Goal: Check status: Check status

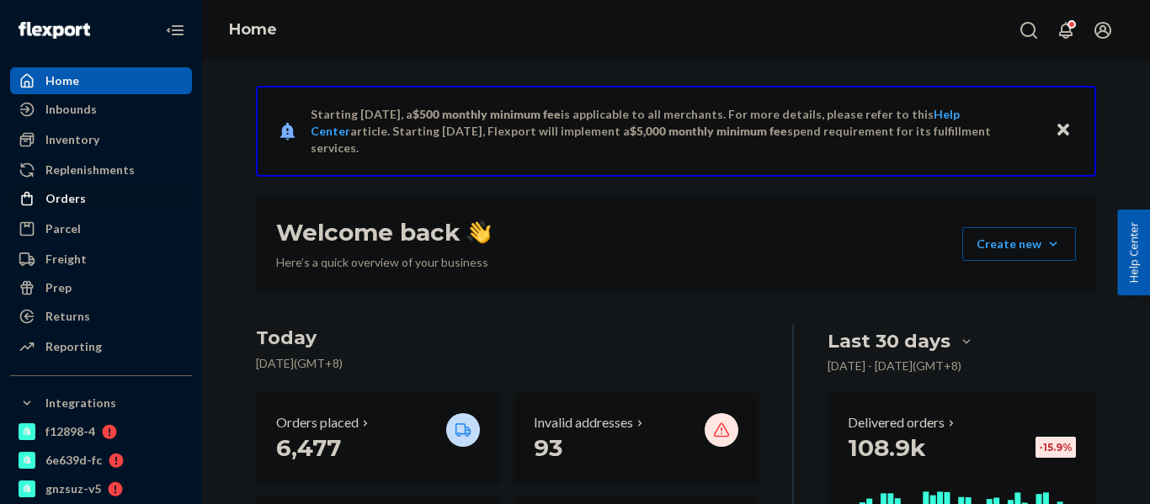
click at [87, 208] on div "Orders" at bounding box center [101, 199] width 179 height 24
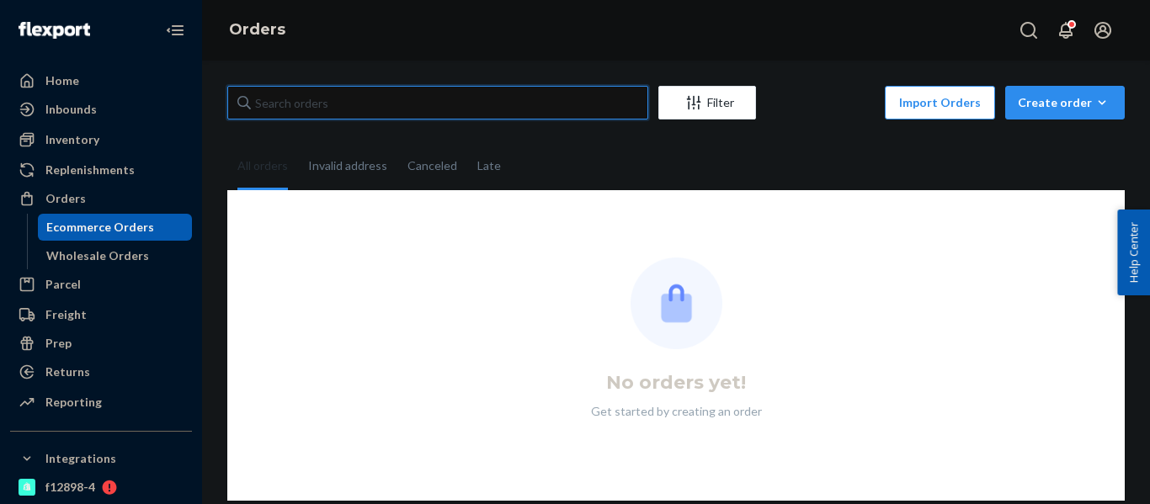
click at [303, 111] on input "text" at bounding box center [437, 103] width 421 height 34
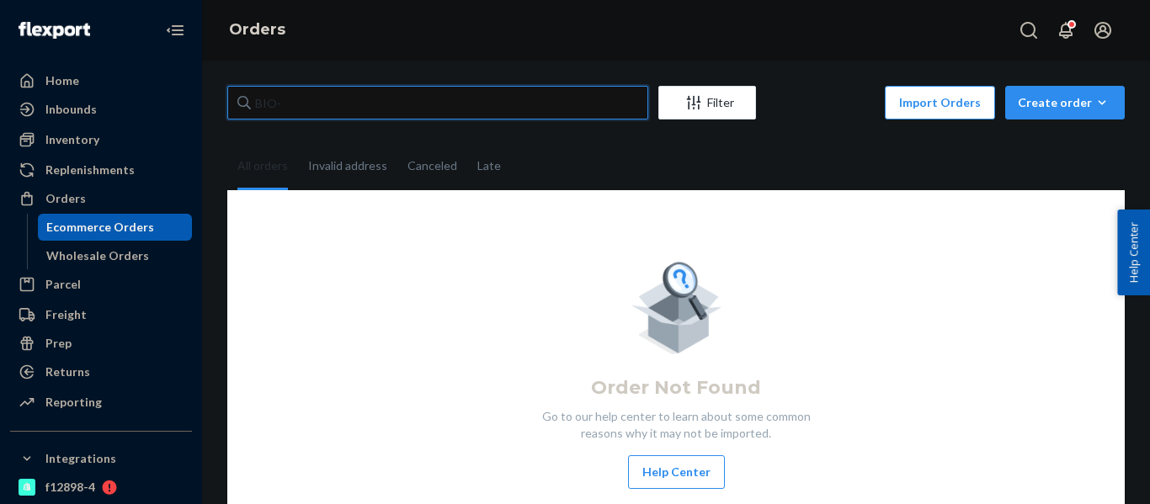
paste input "2647618"
type input "BIO-2647618"
click at [0, 95] on div "Home Inbounds Shipping Plans Problems Inventory Products Branded Packaging Repl…" at bounding box center [575, 252] width 1150 height 504
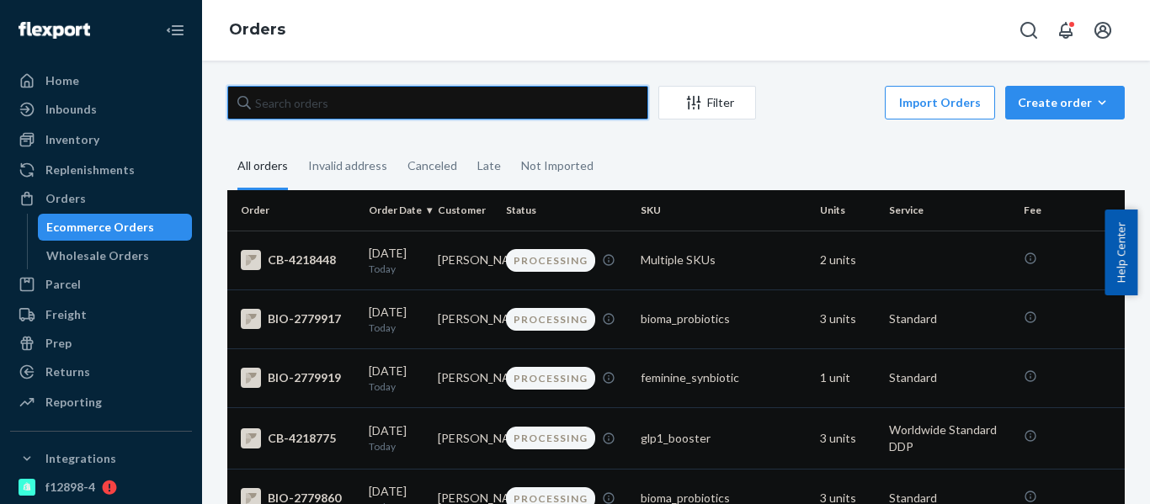
click at [400, 102] on input "text" at bounding box center [437, 103] width 421 height 34
paste input "2647618"
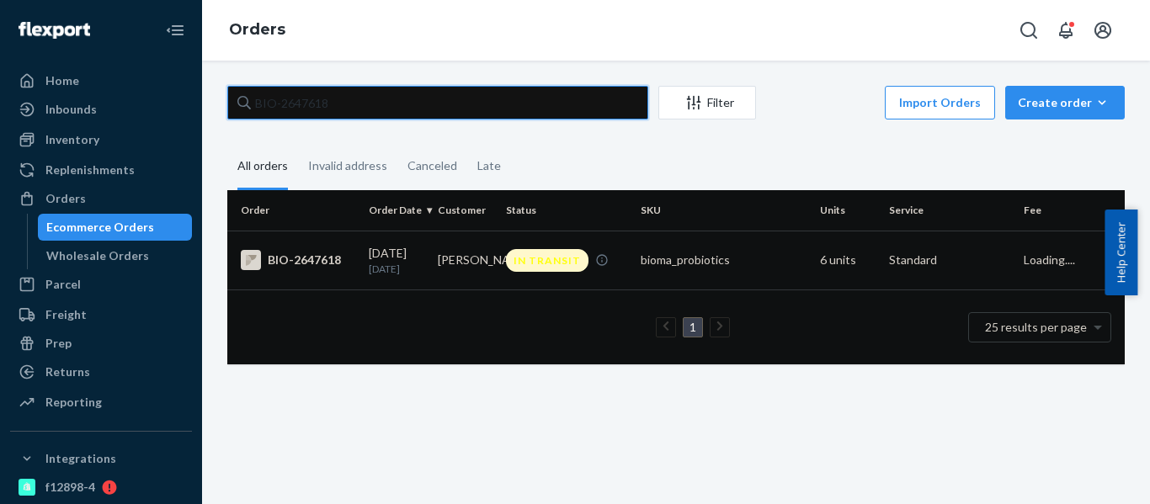
type input "BIO-2647618"
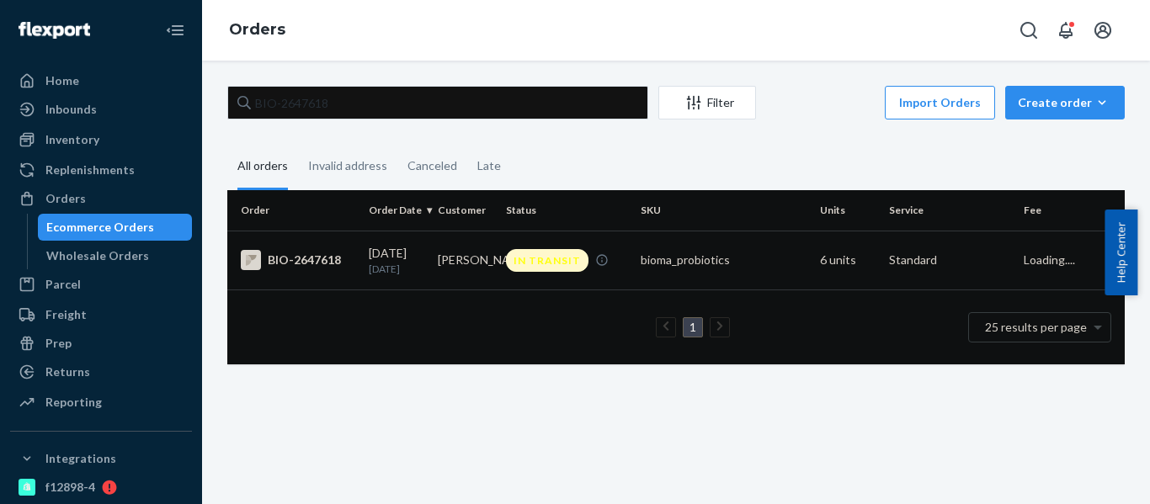
click at [652, 263] on div "bioma_probiotics" at bounding box center [724, 260] width 166 height 17
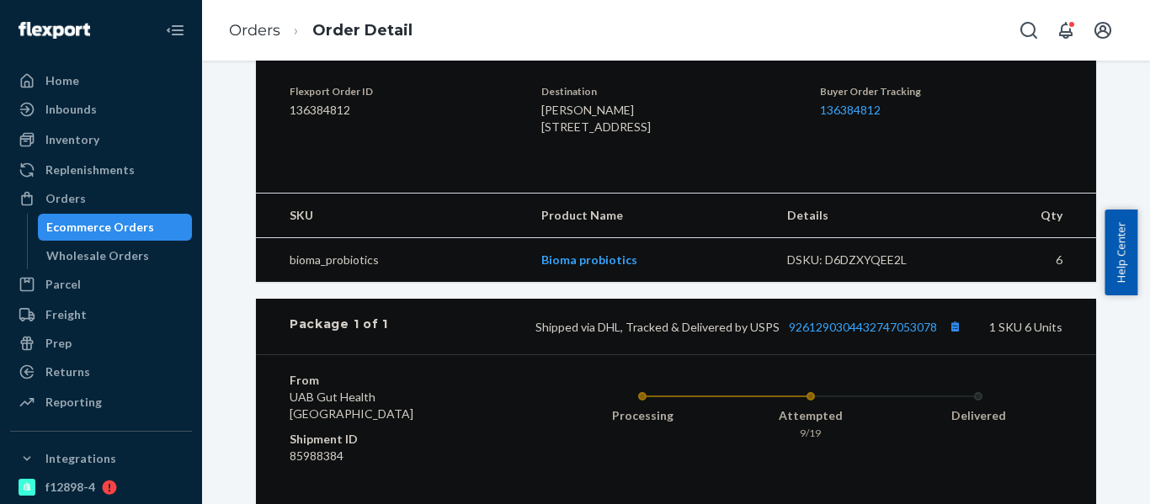
scroll to position [590, 0]
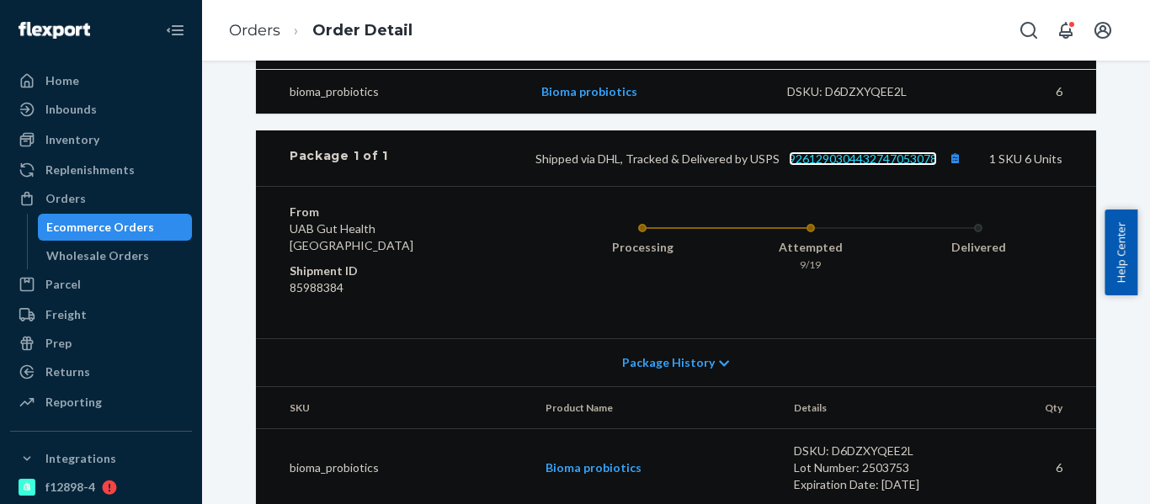
click at [839, 166] on link "9261290304432747053078" at bounding box center [863, 159] width 148 height 14
